Goal: Communication & Community: Ask a question

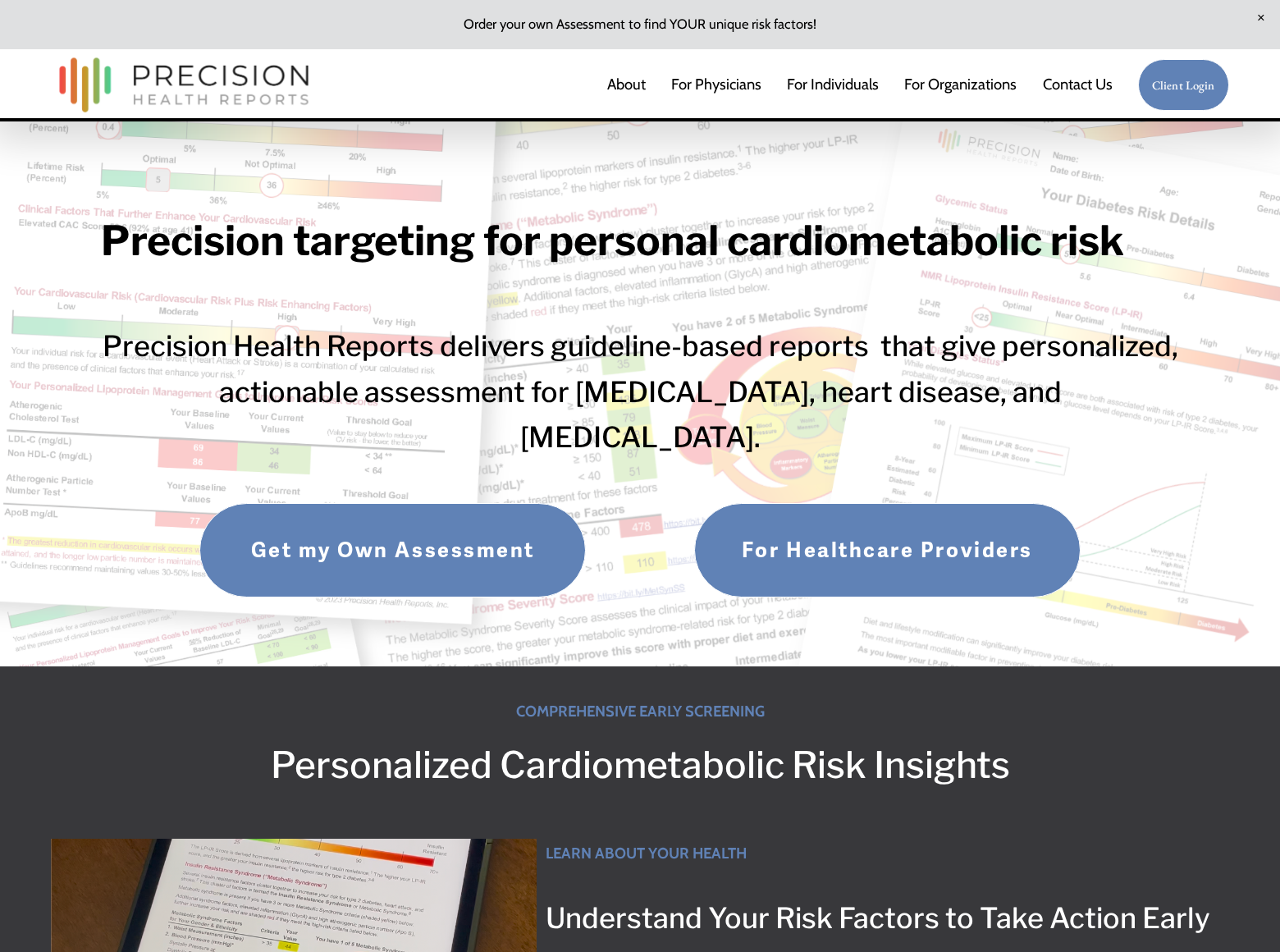
scroll to position [3498, 0]
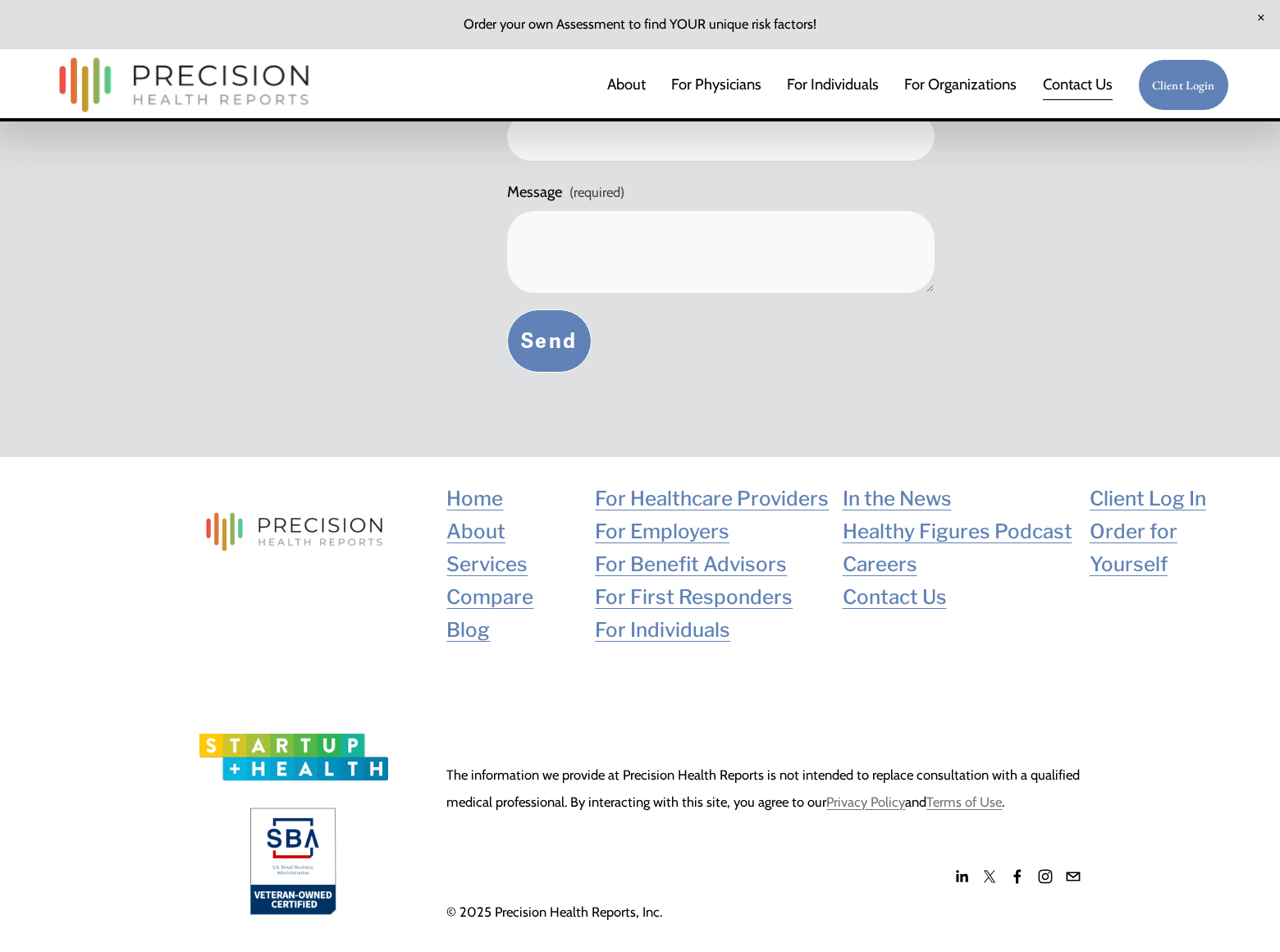
scroll to position [668, 0]
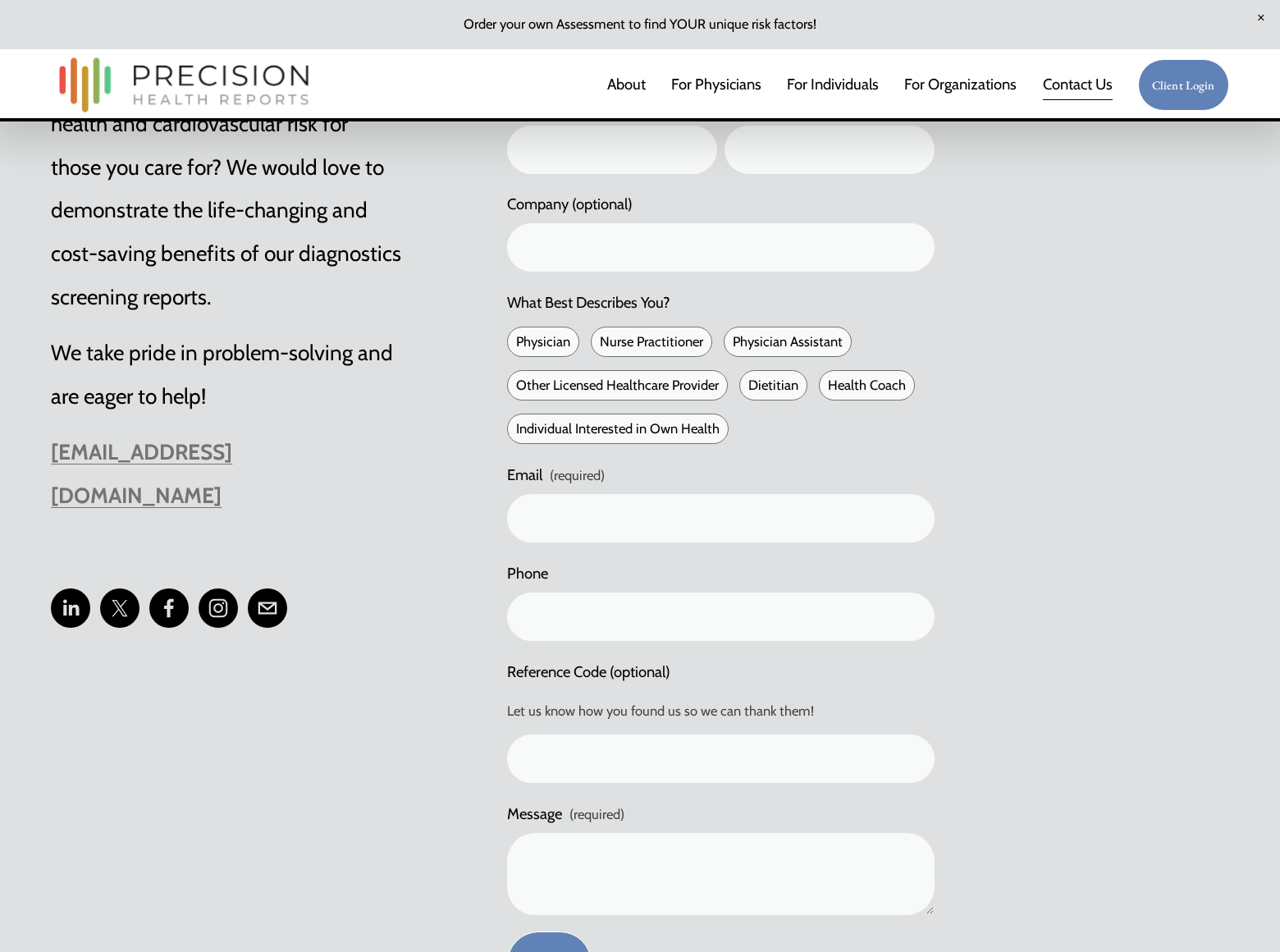
click at [513, 342] on span "Physician" at bounding box center [543, 341] width 72 height 31
click at [513, 342] on input "Physician" at bounding box center [513, 342] width 12 height 12
checkbox input "true"
click at [596, 342] on span "Nurse Practitioner" at bounding box center [651, 341] width 121 height 31
click at [596, 342] on input "Nurse Practitioner" at bounding box center [597, 342] width 12 height 12
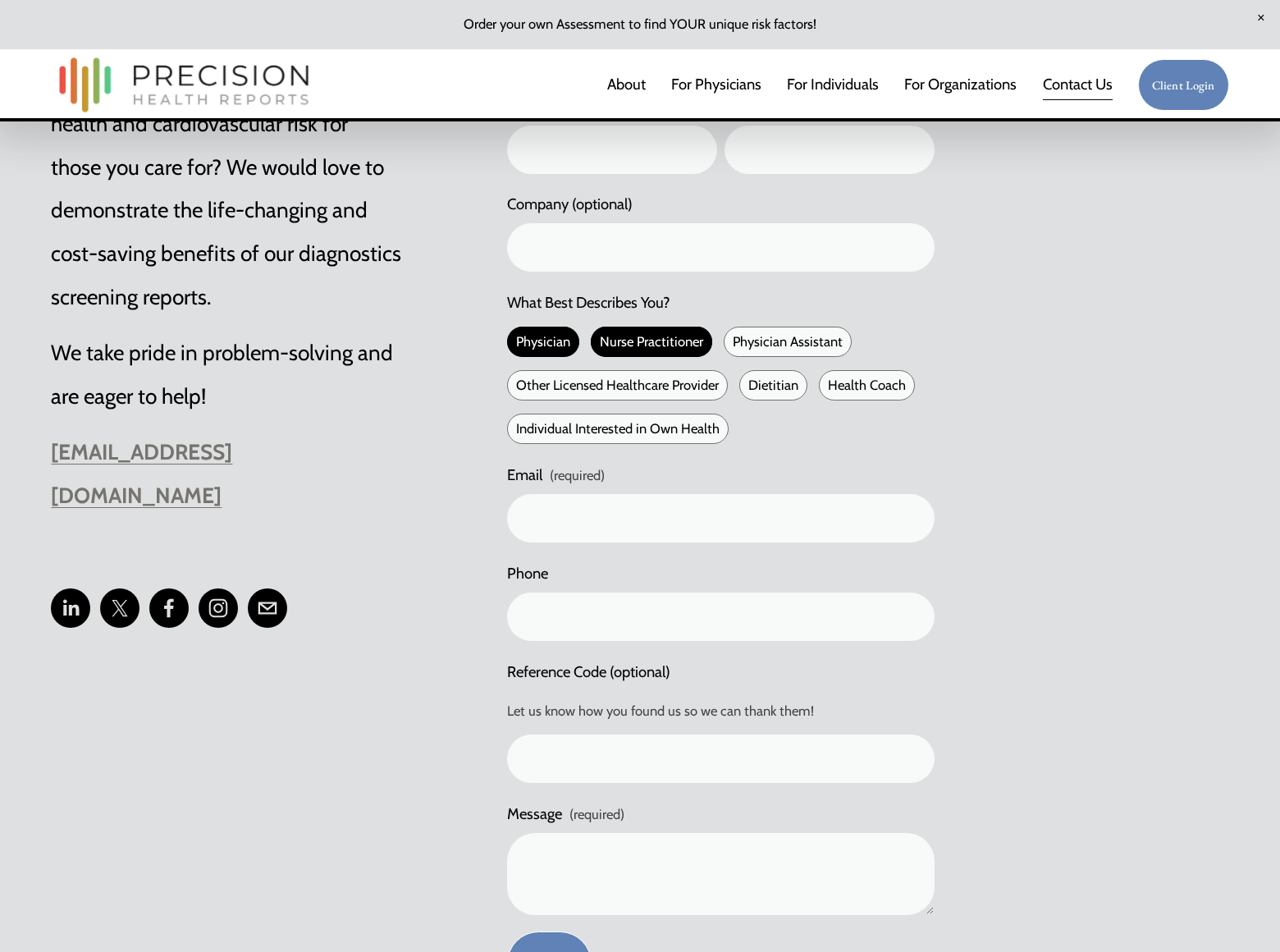
checkbox input "true"
click at [727, 342] on span "Physician Assistant" at bounding box center [788, 341] width 128 height 31
click at [727, 342] on input "Physician Assistant" at bounding box center [730, 342] width 12 height 12
checkbox input "true"
click at [513, 385] on span "Other Licensed Healthcare Provider" at bounding box center [618, 385] width 221 height 31
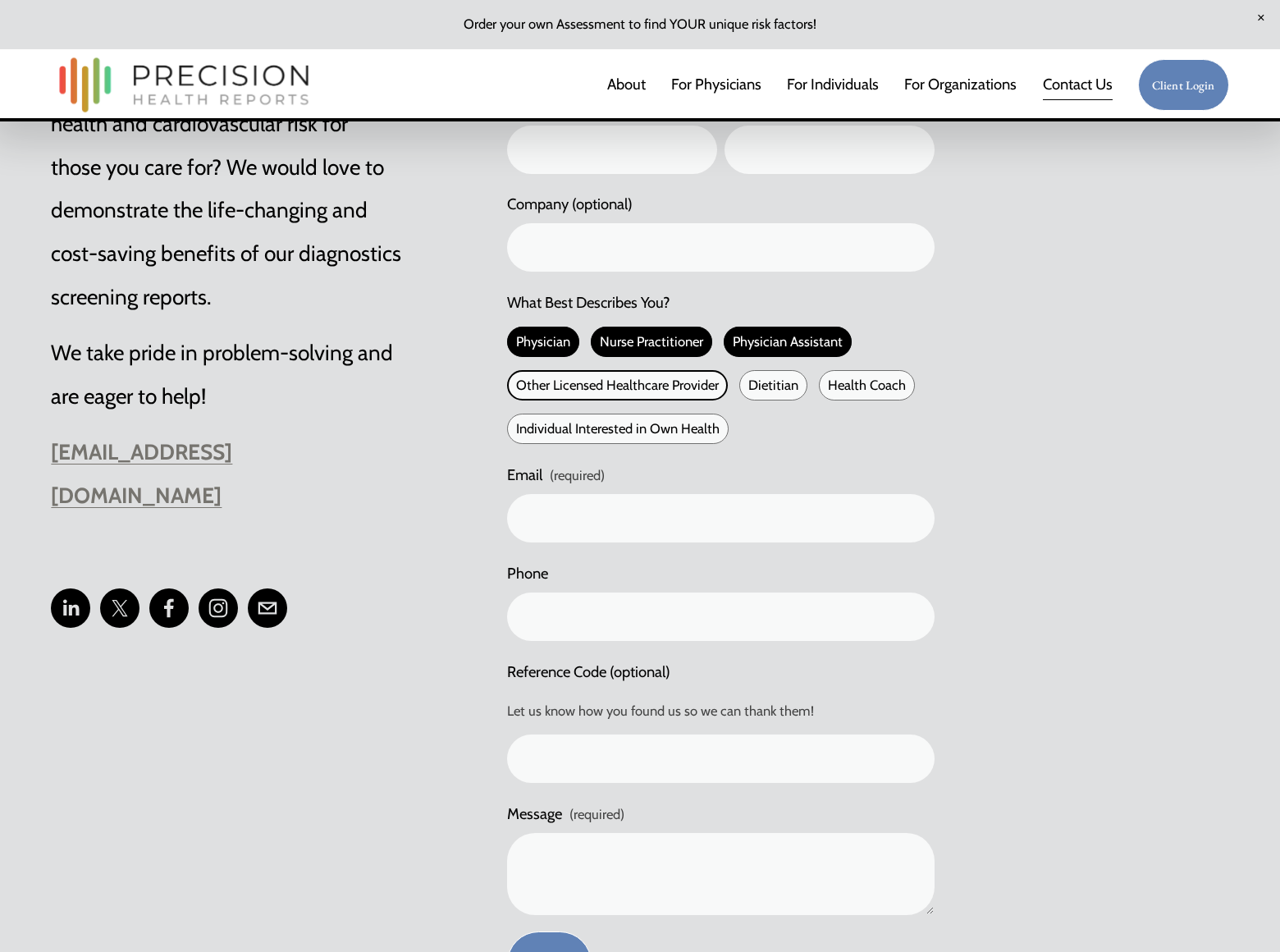
click at [513, 385] on input "Other Licensed Healthcare Provider" at bounding box center [513, 385] width 12 height 12
checkbox input "true"
click at [744, 385] on span "Dietitian" at bounding box center [773, 385] width 68 height 31
click at [744, 385] on input "Dietitian" at bounding box center [745, 385] width 12 height 12
checkbox input "true"
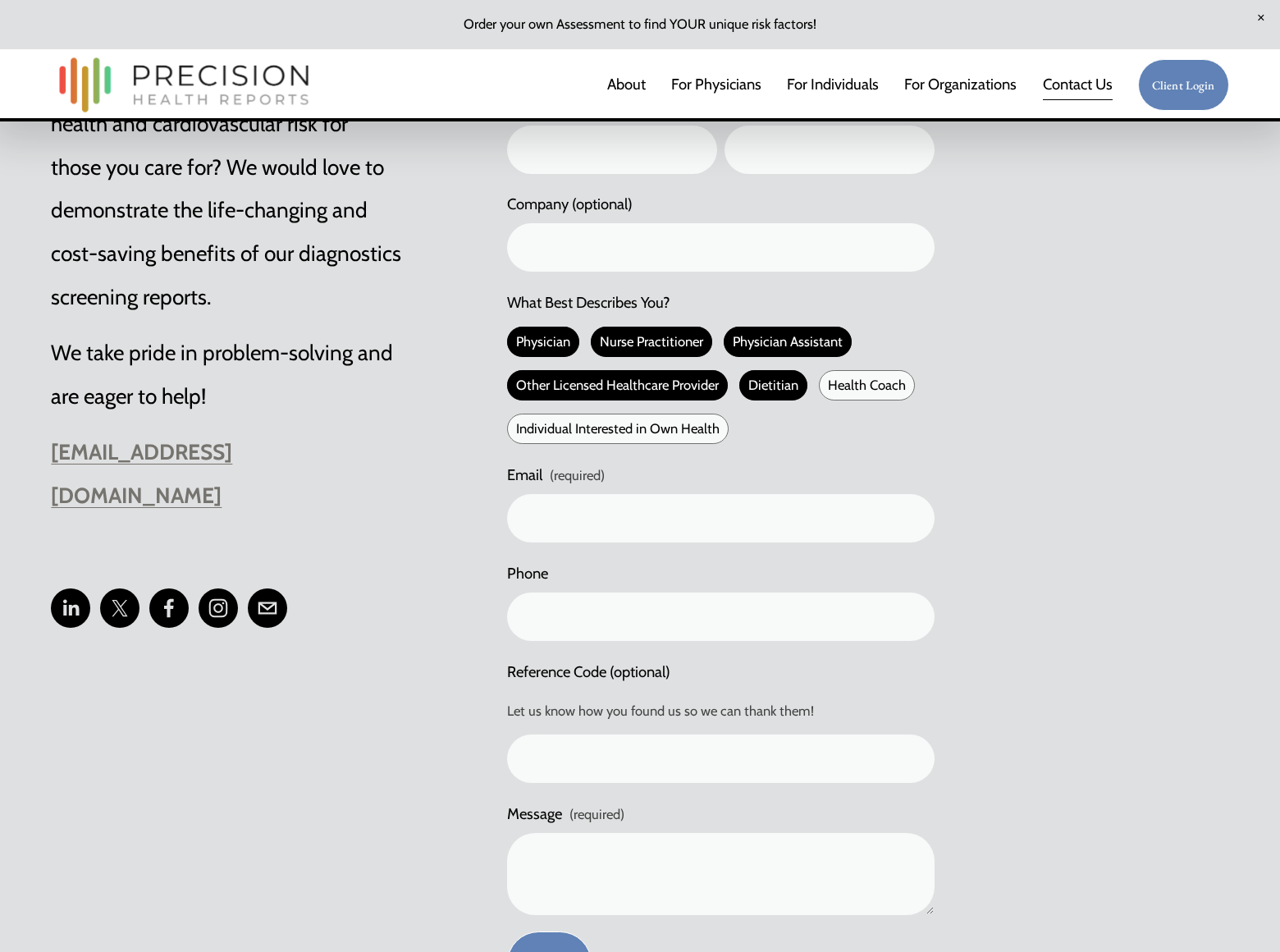
click at [823, 385] on span "Health Coach" at bounding box center [866, 385] width 96 height 31
click at [823, 385] on input "Health Coach" at bounding box center [825, 385] width 12 height 12
checkbox input "true"
click at [513, 430] on span "Individual Interested in Own Health" at bounding box center [618, 429] width 222 height 31
click at [513, 430] on input "Individual Interested in Own Health" at bounding box center [513, 429] width 12 height 12
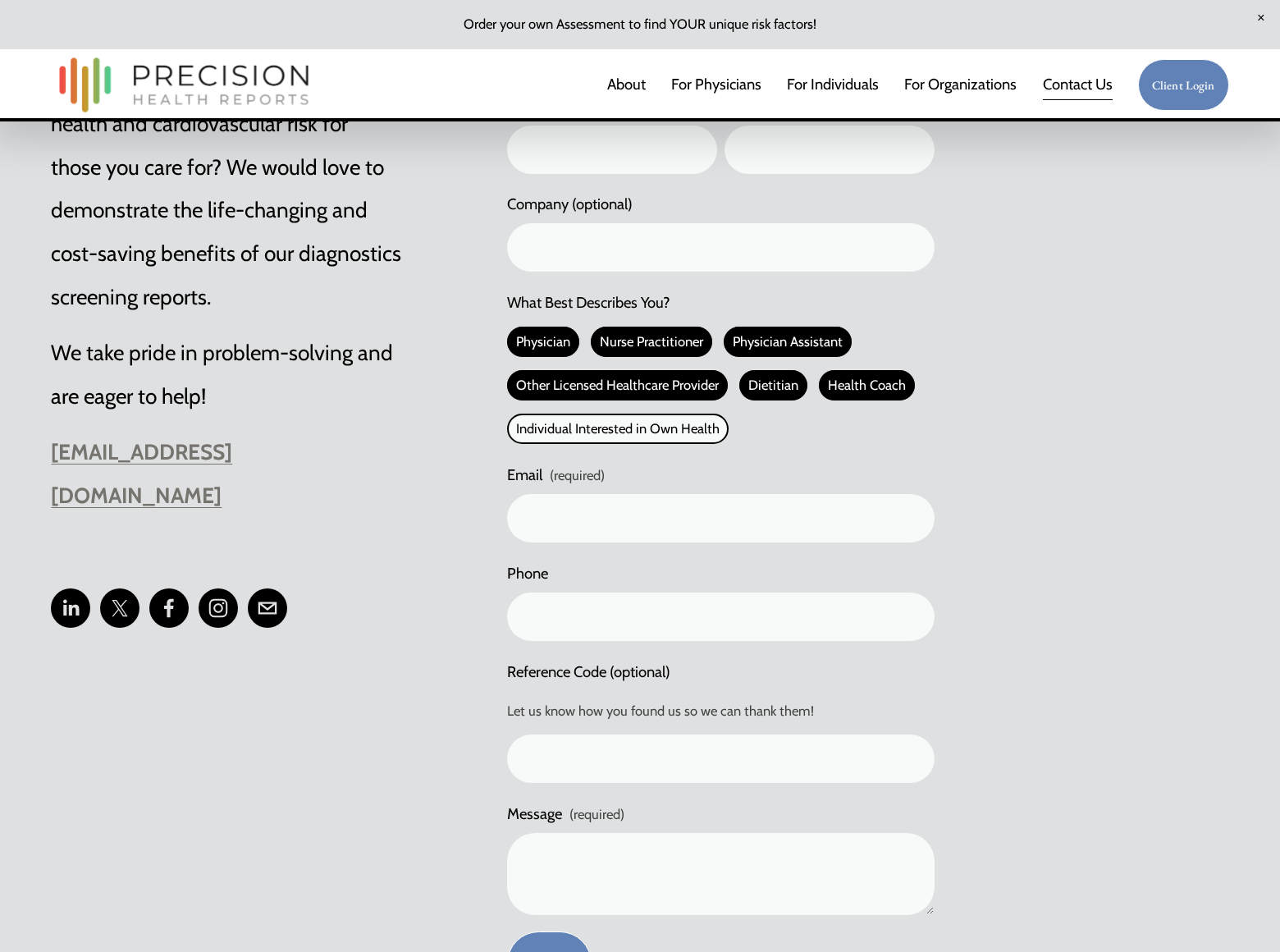
checkbox input "true"
type input "Rick"
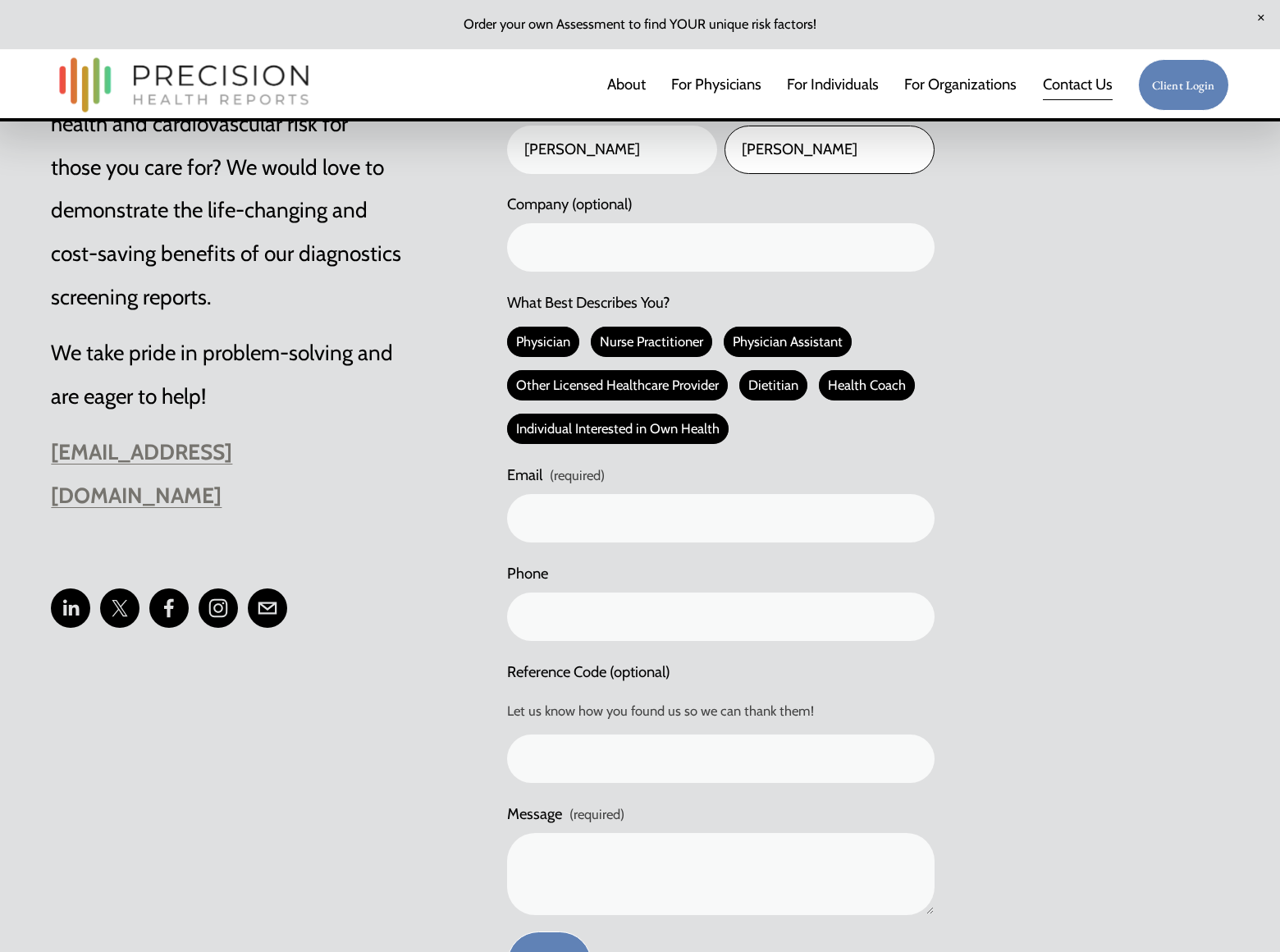
type input "Stephens"
type input "DominateBanners.com"
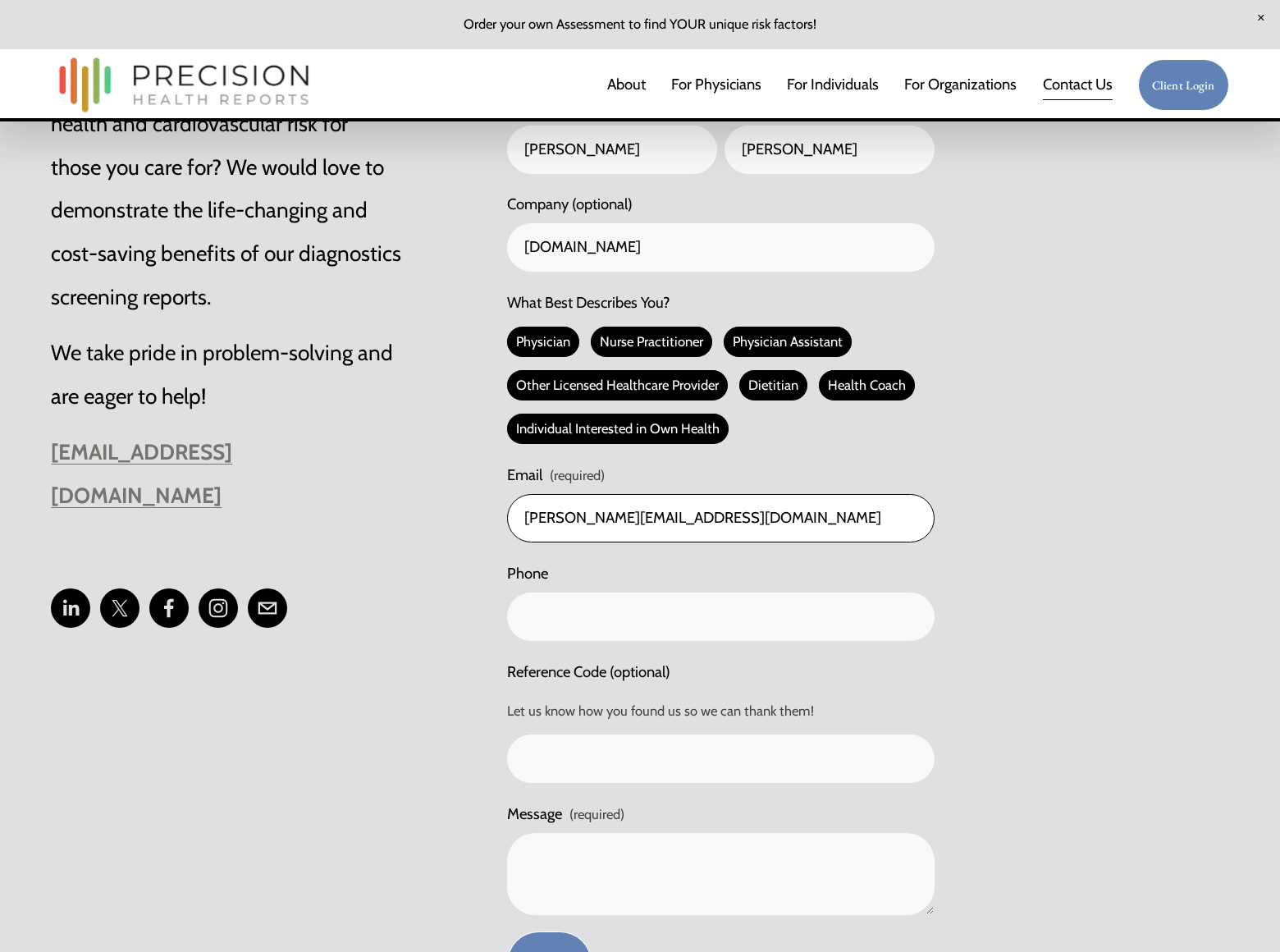
type input "rick-stephens@dominatebanners.com"
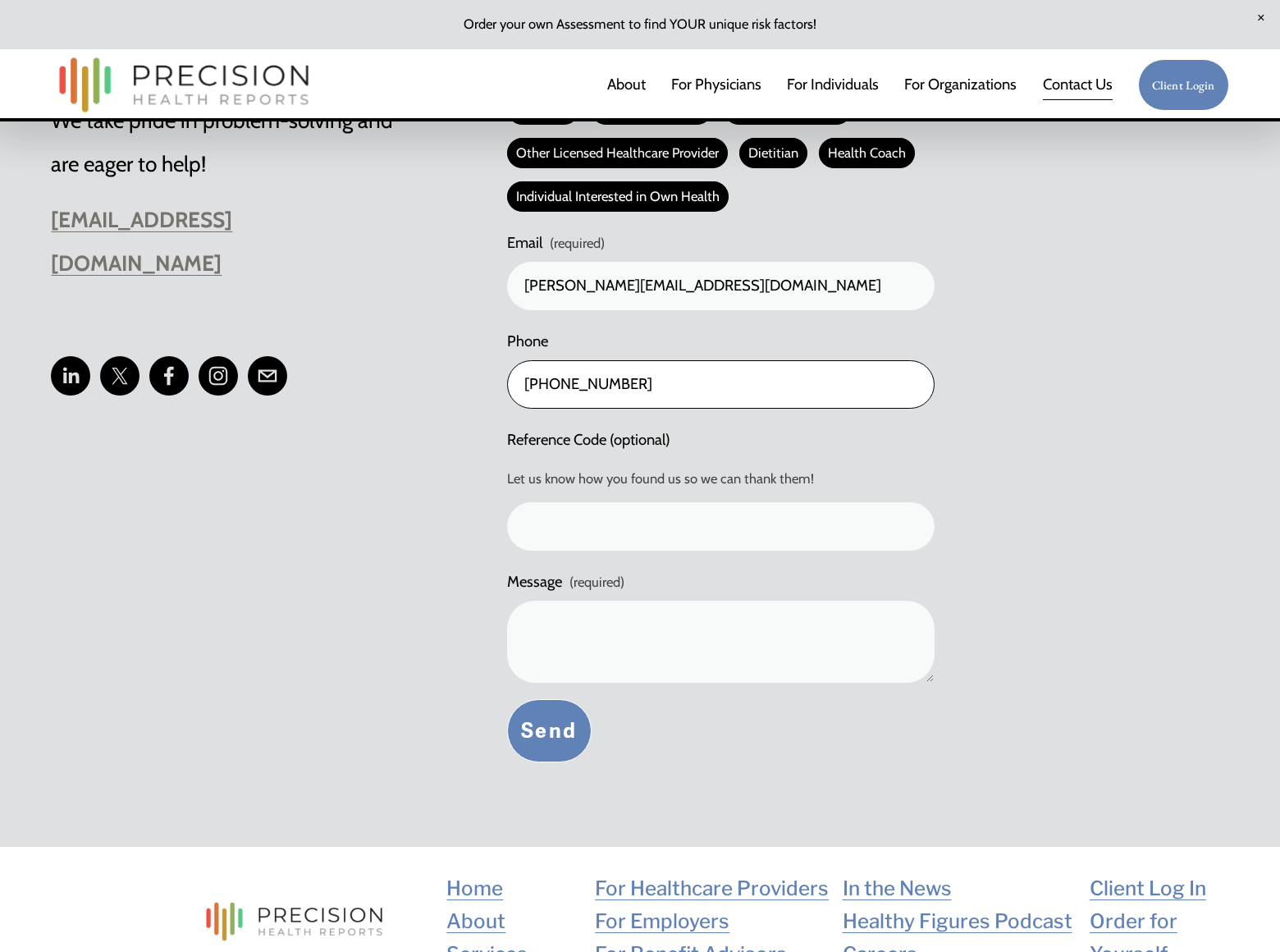
type input "(805) 400-2077"
type input "banners"
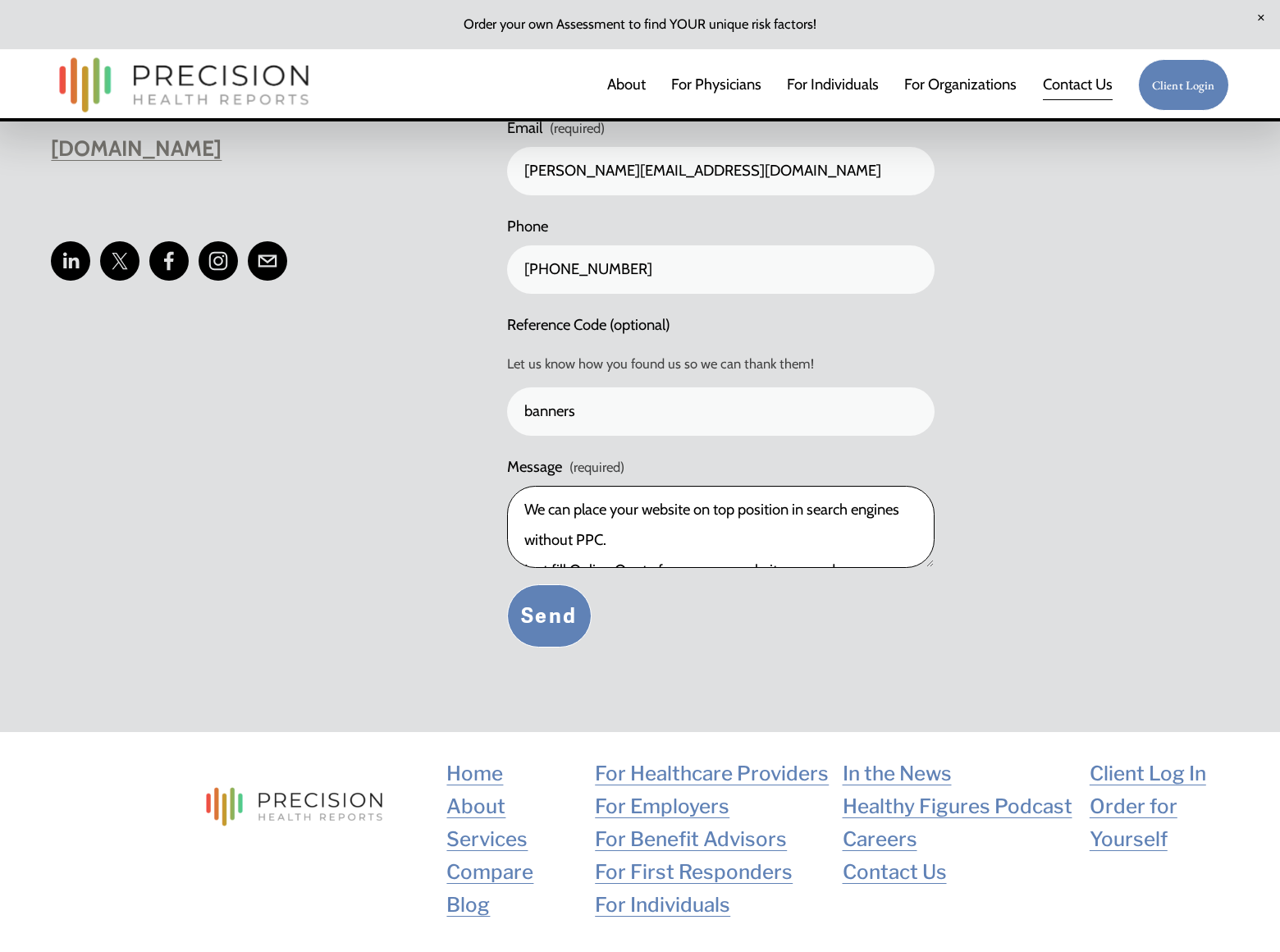
scroll to position [134, 0]
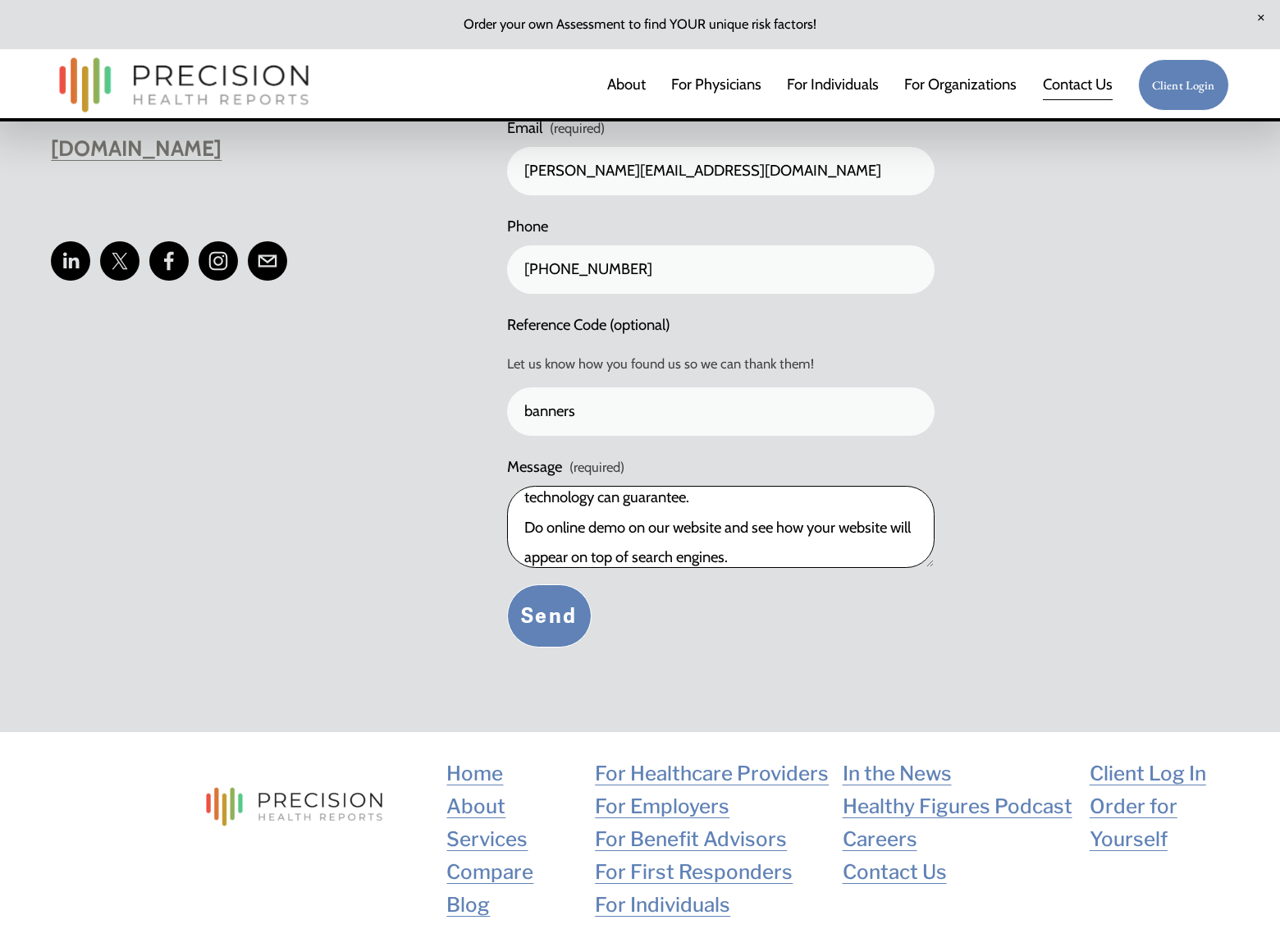
type textarea "We can place your website on top position in search engines without PPC. Just f…"
click at [549, 616] on button "Send Send" at bounding box center [550, 616] width 85 height 63
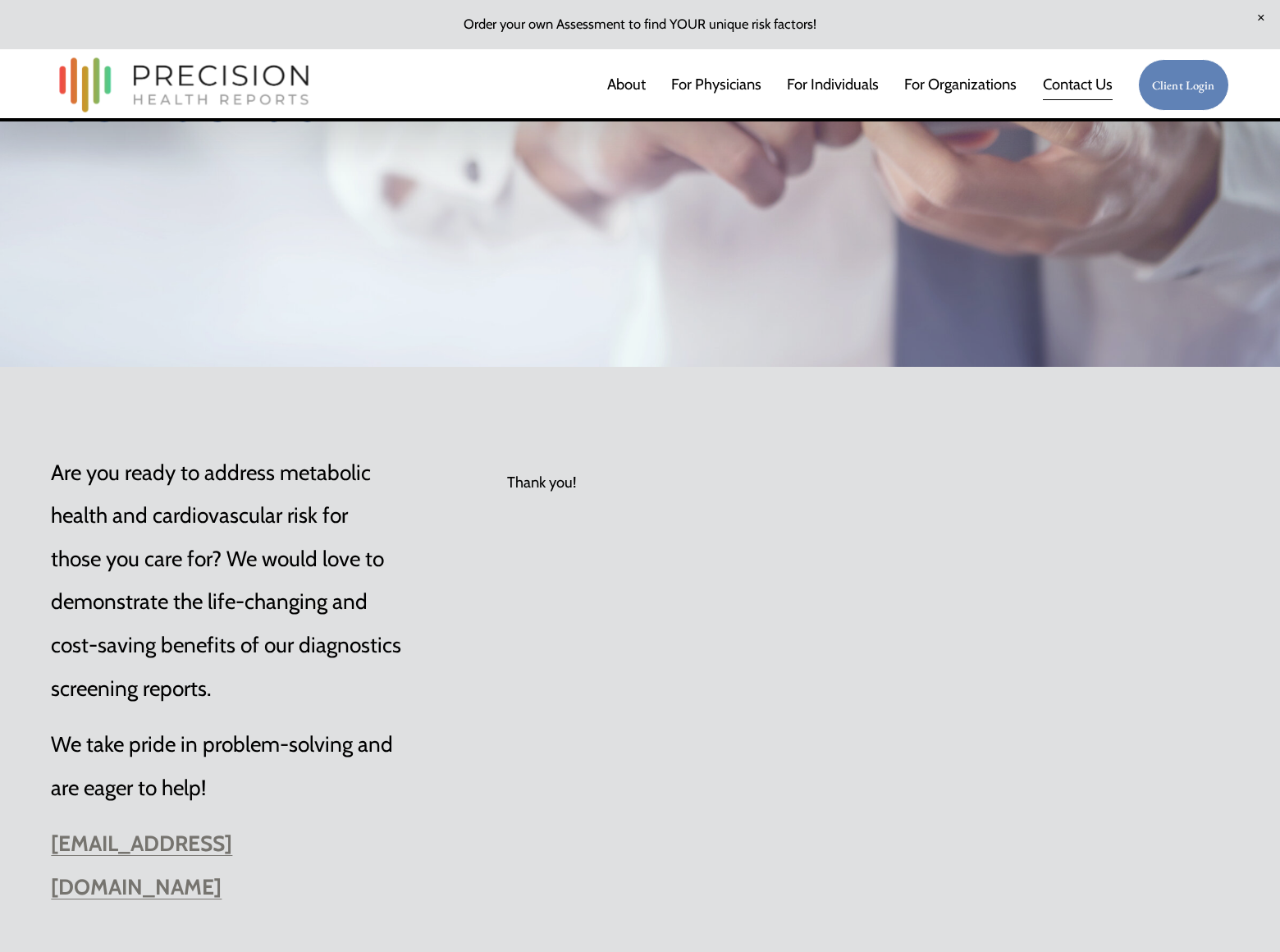
scroll to position [238, 0]
